Goal: Information Seeking & Learning: Learn about a topic

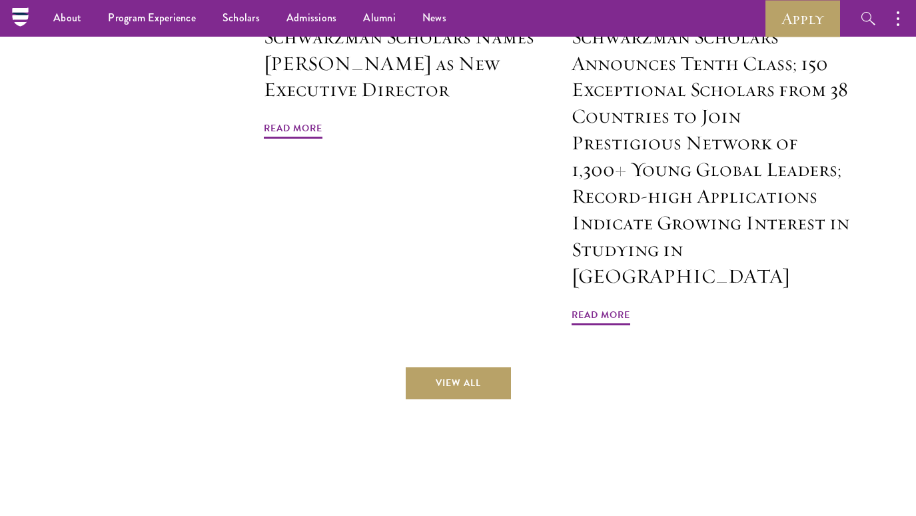
scroll to position [2854, 0]
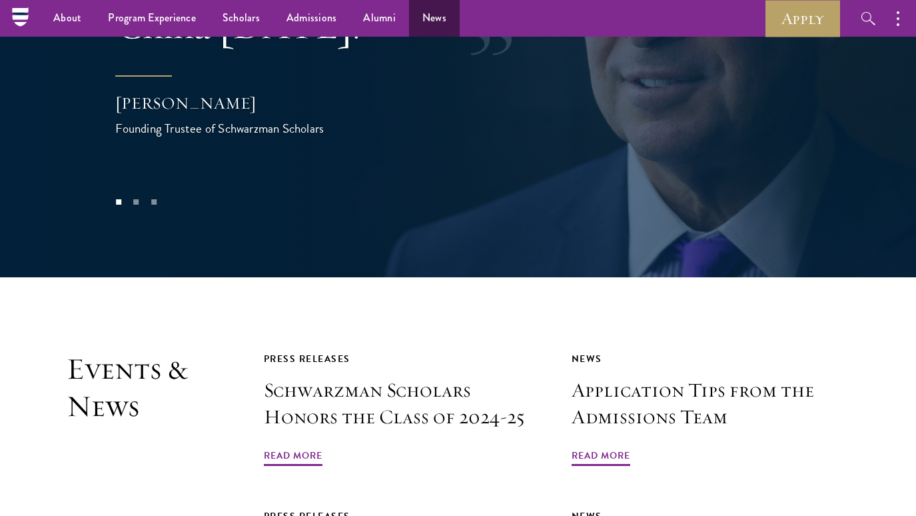
click at [427, 33] on link "News" at bounding box center [434, 18] width 51 height 37
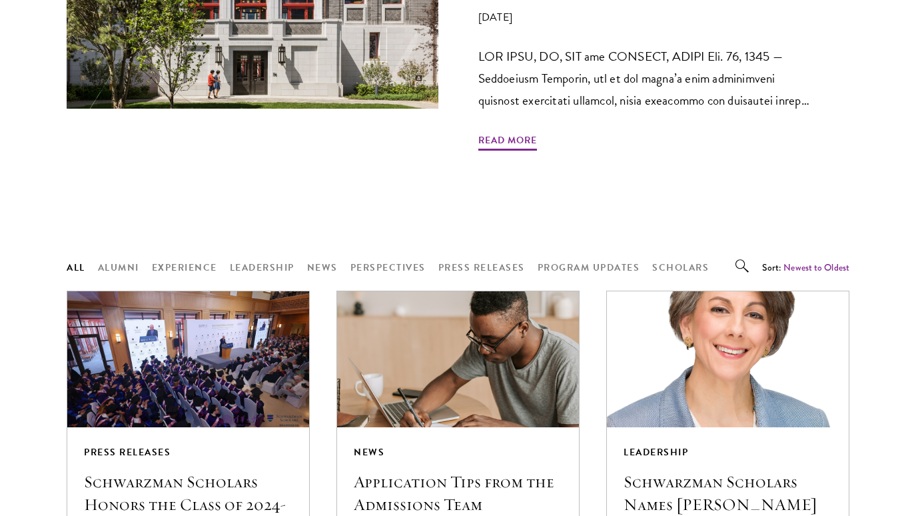
scroll to position [1140, 0]
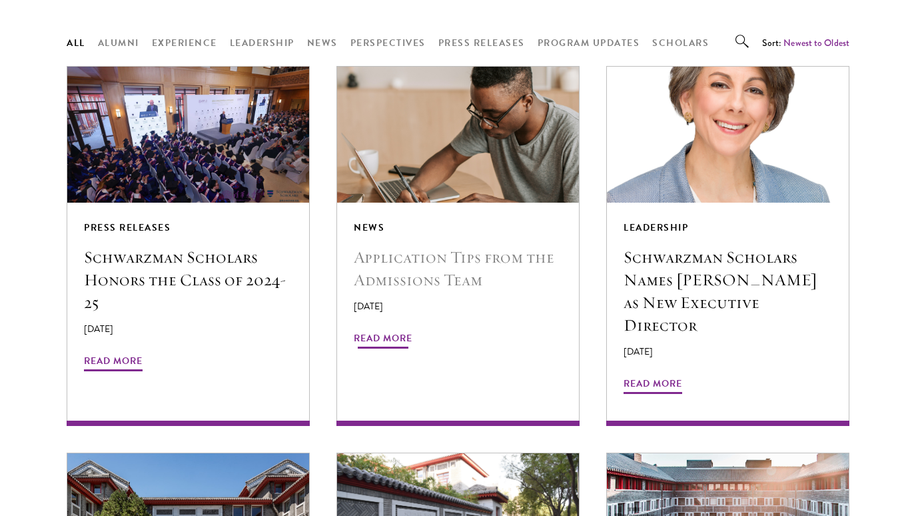
click at [393, 330] on span "Read More" at bounding box center [383, 340] width 59 height 21
click at [444, 319] on div "News Application Tips from the Admissions Team April 10, 2025 Read More" at bounding box center [458, 292] width 242 height 178
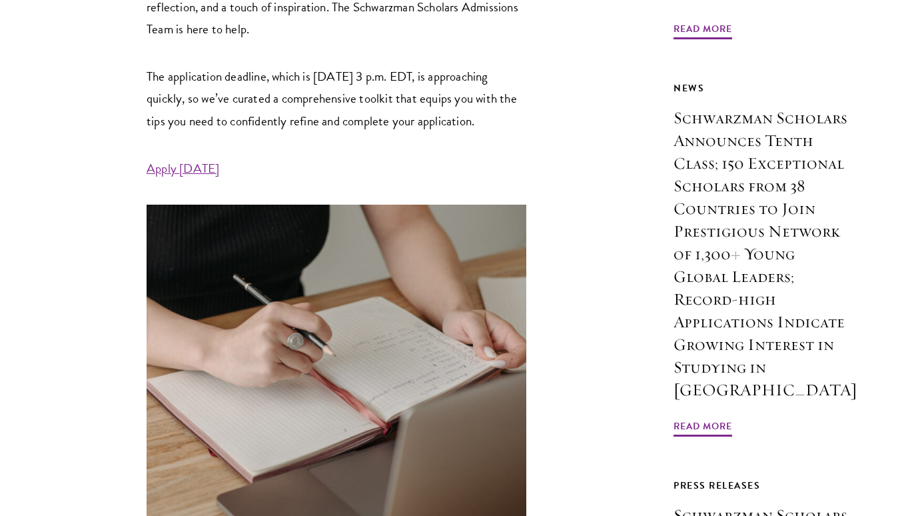
scroll to position [710, 0]
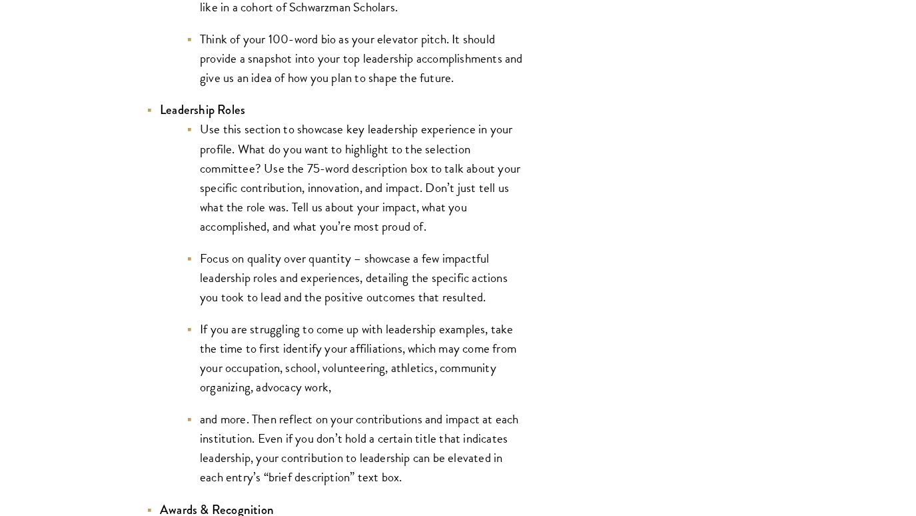
scroll to position [3008, 0]
